Goal: Navigation & Orientation: Find specific page/section

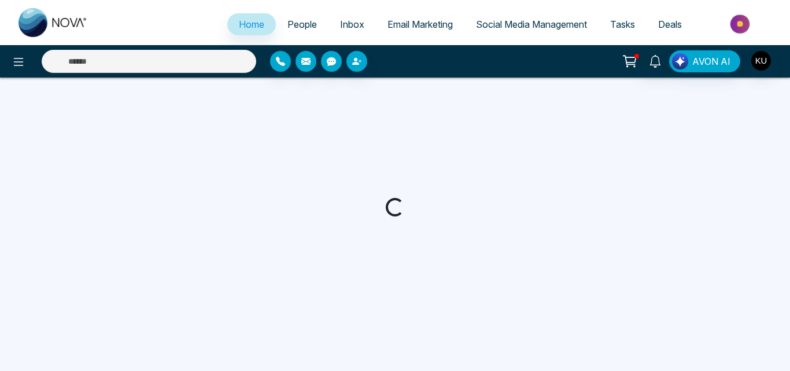
select select "*"
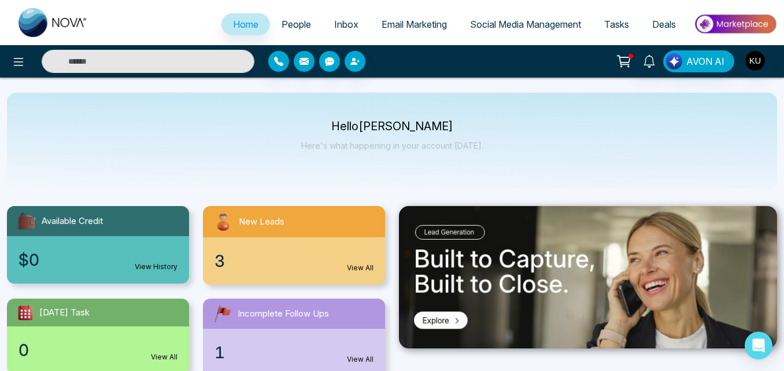
click at [246, 257] on div "3 View All" at bounding box center [294, 260] width 182 height 47
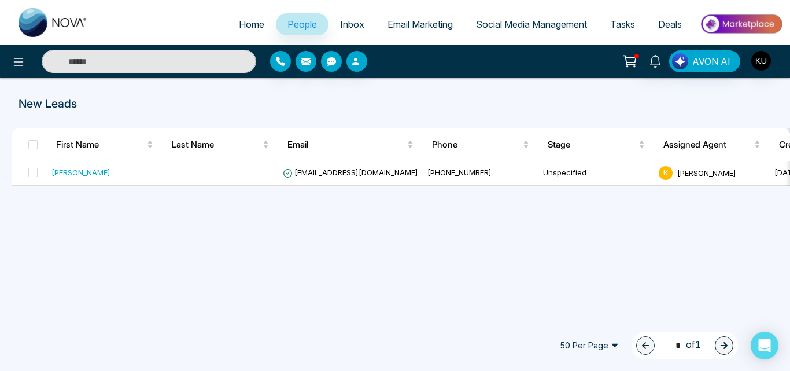
click at [311, 21] on link "People" at bounding box center [302, 24] width 53 height 22
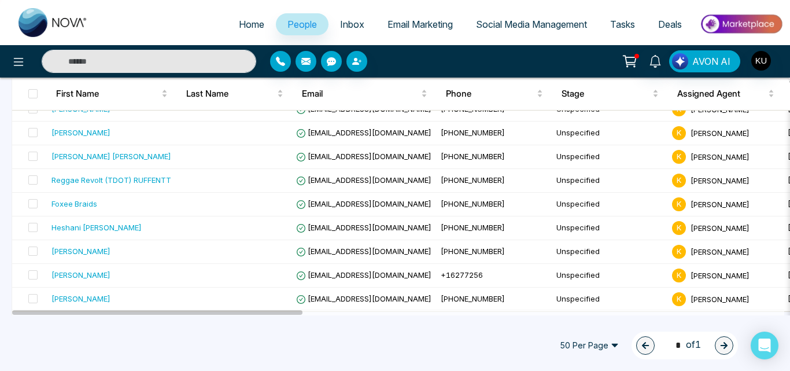
scroll to position [186, 0]
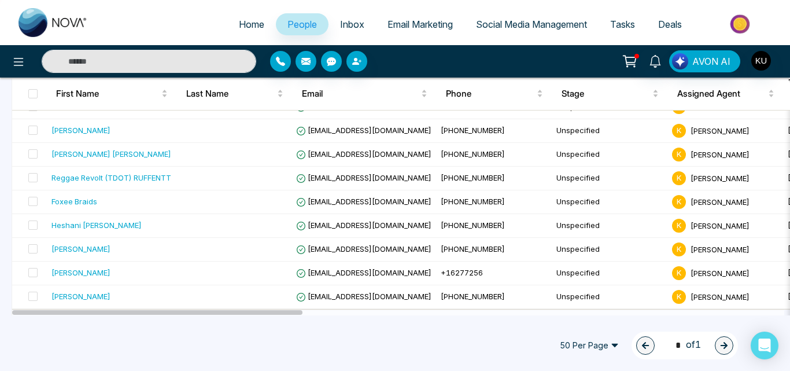
click at [773, 309] on div at bounding box center [398, 312] width 772 height 6
click at [732, 313] on div at bounding box center [398, 312] width 772 height 6
click at [482, 312] on div at bounding box center [398, 312] width 772 height 6
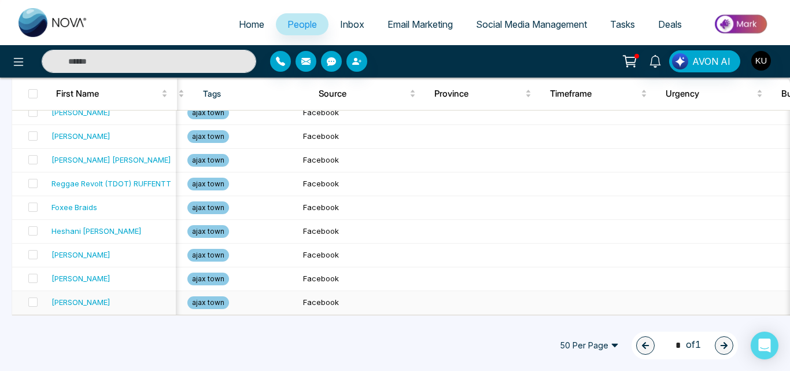
scroll to position [0, 741]
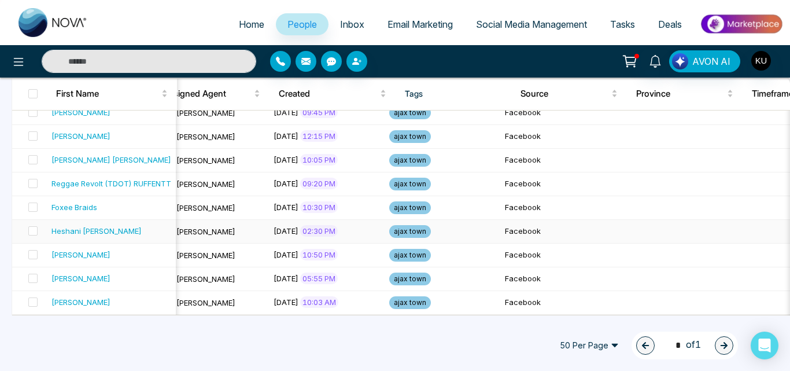
drag, startPoint x: 292, startPoint y: 315, endPoint x: 485, endPoint y: 220, distance: 214.9
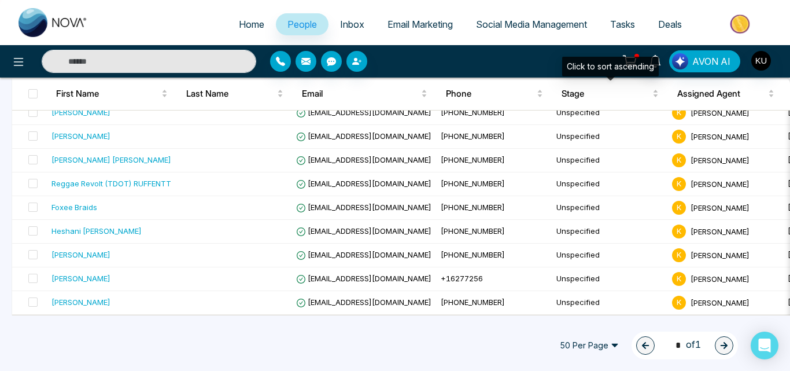
click at [618, 83] on div "Click to sort ascending" at bounding box center [610, 71] width 97 height 28
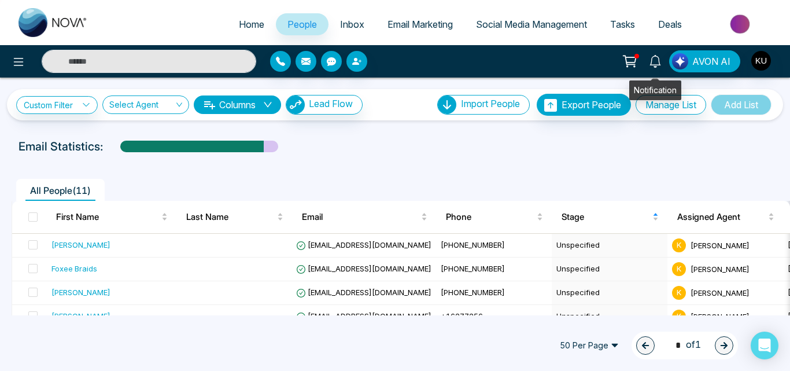
click at [644, 69] on link at bounding box center [655, 60] width 28 height 20
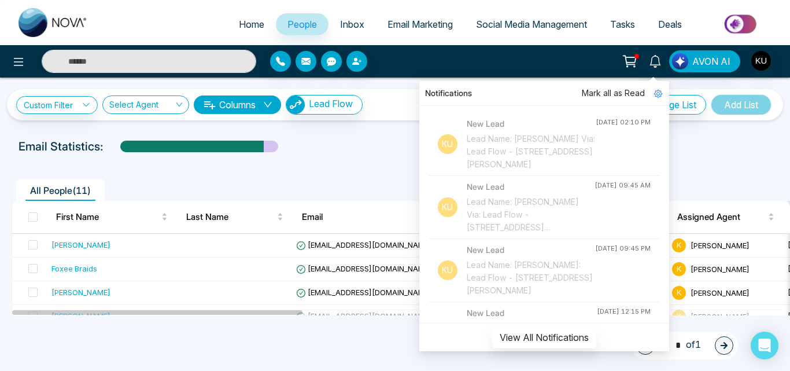
click at [534, 67] on div "Notifications Mark all as Read Ku New Lead Lead Name: [PERSON_NAME] Via: Lead F…" at bounding box center [625, 61] width 315 height 22
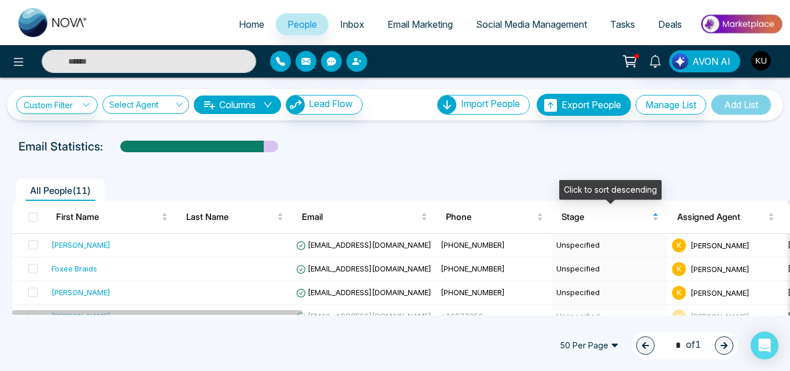
click at [637, 201] on div "Click to sort descending" at bounding box center [610, 194] width 102 height 28
click at [638, 201] on div "Click to cancel sorting" at bounding box center [610, 194] width 94 height 28
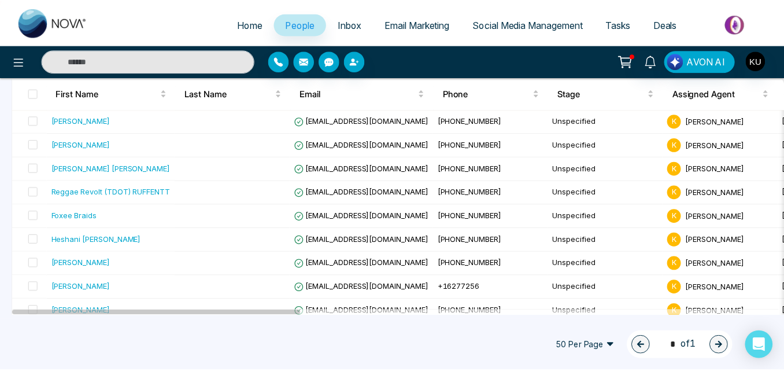
scroll to position [186, 0]
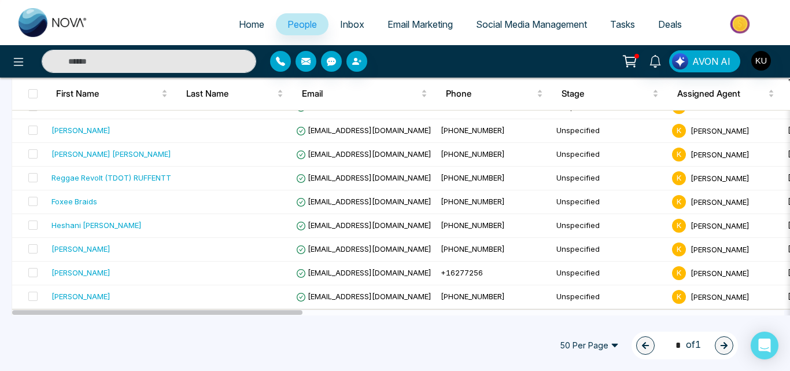
click at [245, 25] on span "Home" at bounding box center [251, 25] width 25 height 12
select select "*"
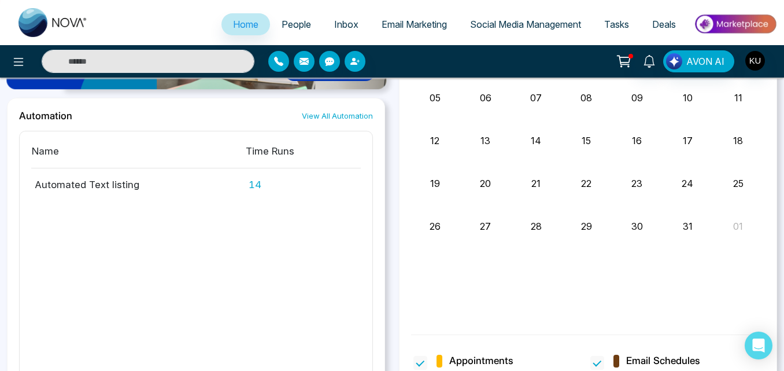
scroll to position [1020, 0]
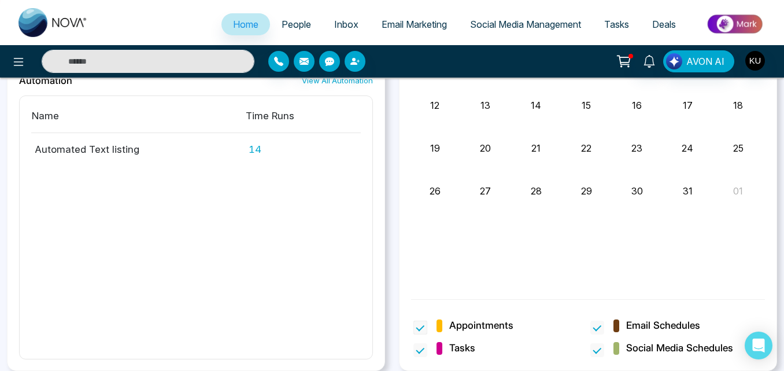
click at [494, 324] on span "Appointments" at bounding box center [481, 325] width 64 height 15
click at [419, 324] on span at bounding box center [420, 327] width 14 height 14
click at [651, 325] on span "Email Schedules" at bounding box center [663, 325] width 74 height 15
click at [600, 328] on span at bounding box center [597, 327] width 14 height 14
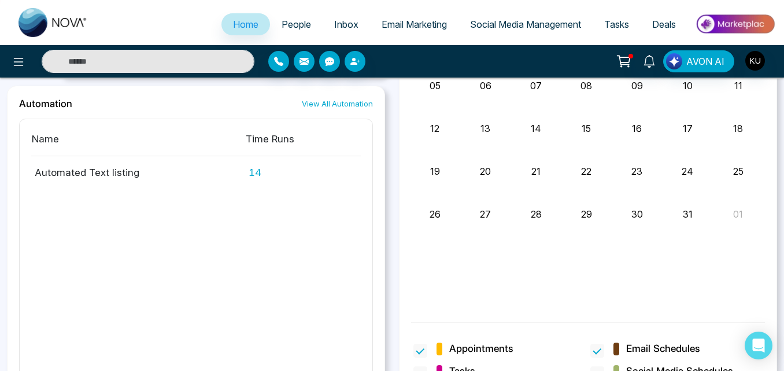
click at [356, 104] on link "View All Automation" at bounding box center [337, 103] width 71 height 11
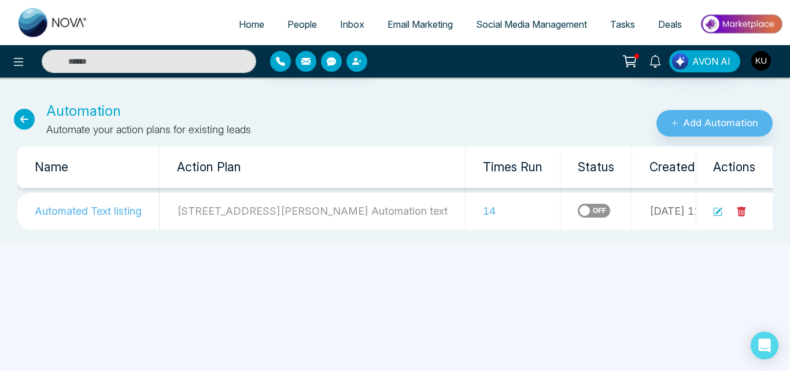
click at [716, 215] on icon at bounding box center [717, 211] width 9 height 9
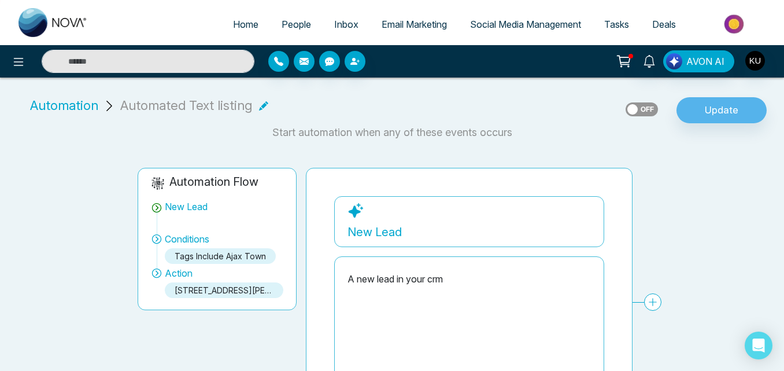
click at [663, 20] on span "Deals" at bounding box center [664, 25] width 24 height 12
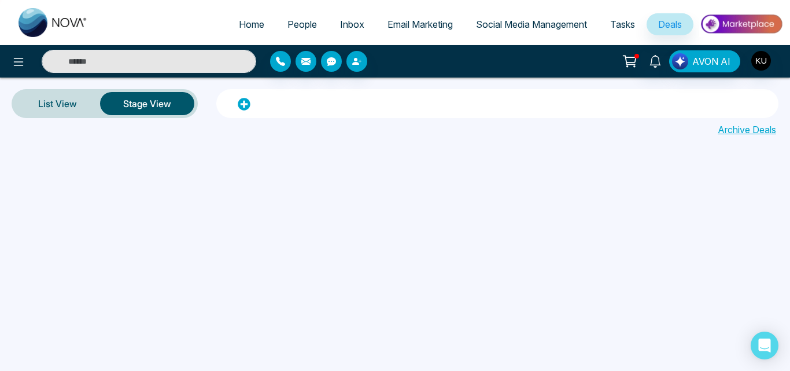
click at [149, 105] on button "Stage View" at bounding box center [147, 103] width 94 height 23
click at [248, 24] on span "Home" at bounding box center [251, 25] width 25 height 12
select select "*"
